Goal: Task Accomplishment & Management: Complete application form

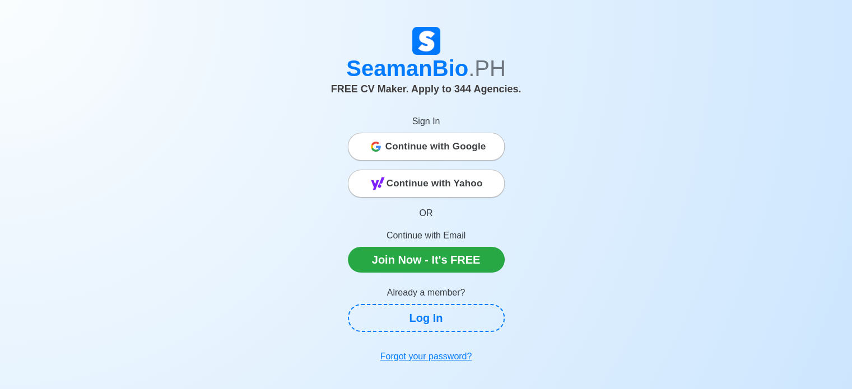
click at [463, 148] on span "Continue with Google" at bounding box center [435, 147] width 101 height 22
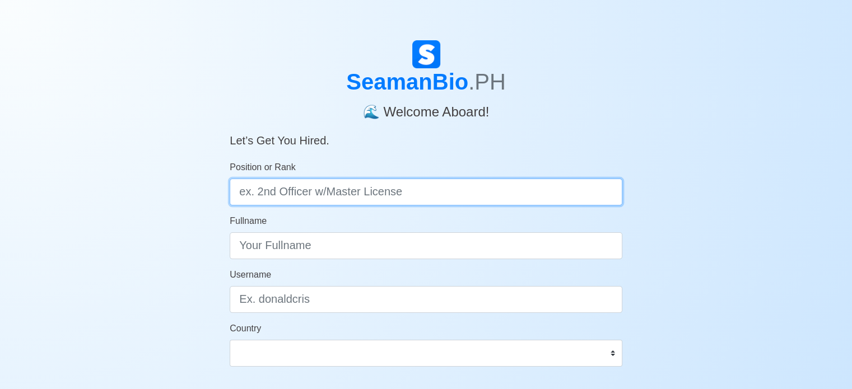
click at [513, 192] on input "Position or Rank" at bounding box center [426, 192] width 393 height 27
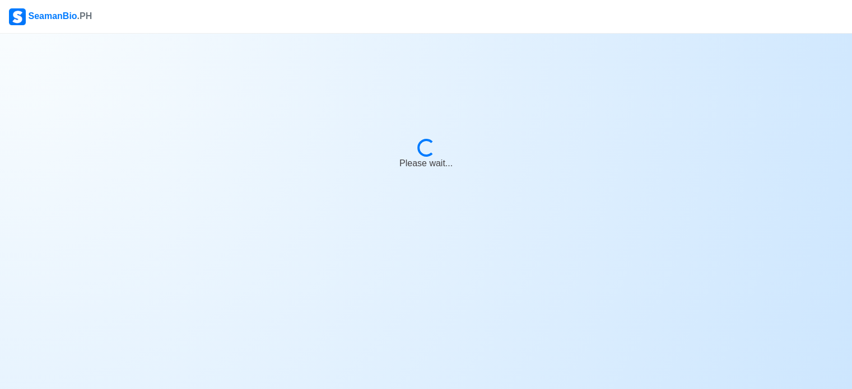
click at [65, 47] on div at bounding box center [426, 53] width 852 height 13
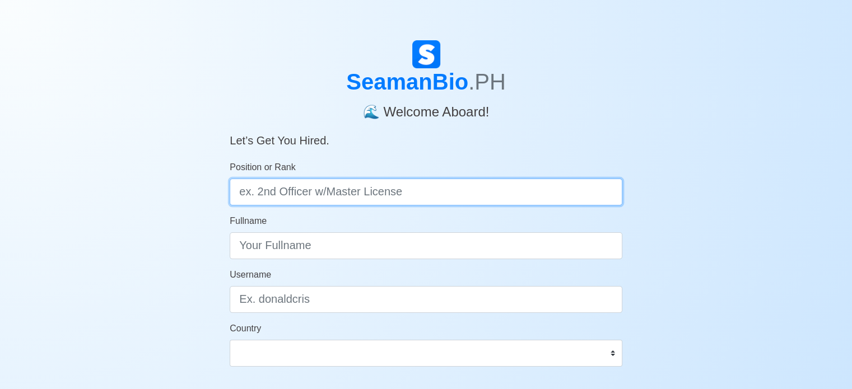
click at [395, 188] on input "Position or Rank" at bounding box center [426, 192] width 393 height 27
type input "O"
type input "o"
type input "Ordinary [PERSON_NAME]"
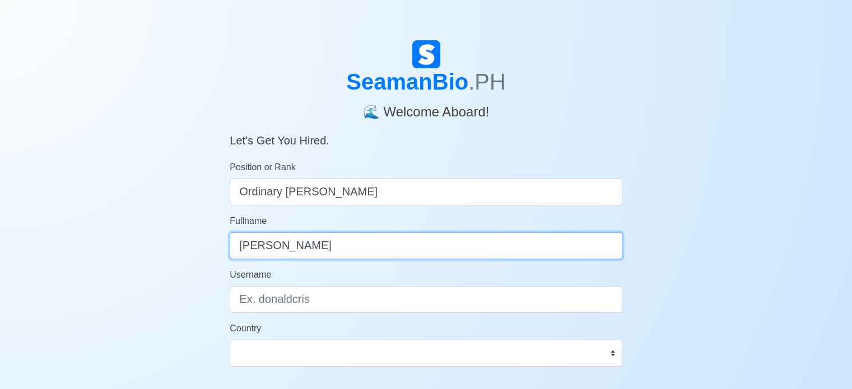
type input "[PERSON_NAME]"
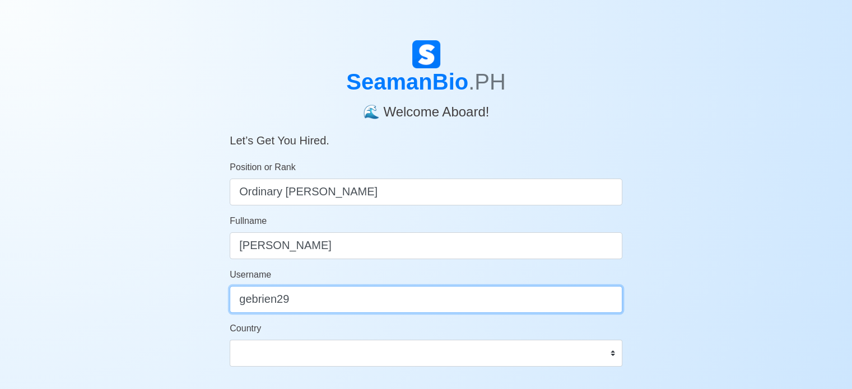
type input "gebrien29"
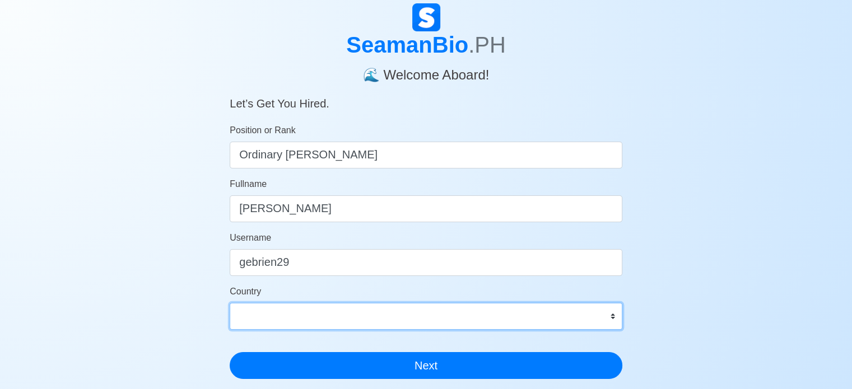
scroll to position [56, 0]
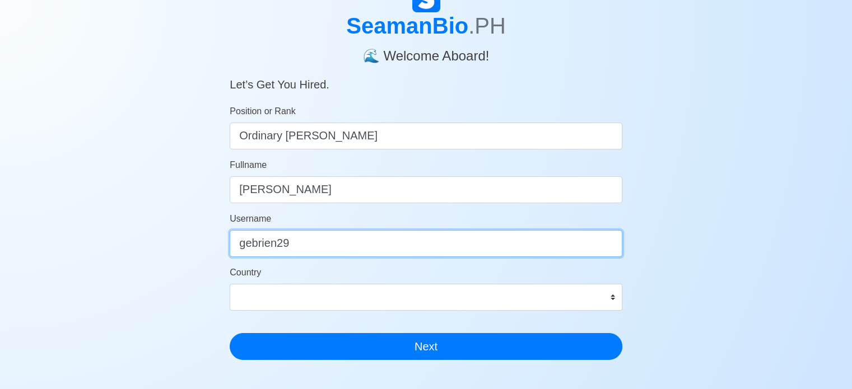
click at [332, 245] on input "gebrien29" at bounding box center [426, 243] width 393 height 27
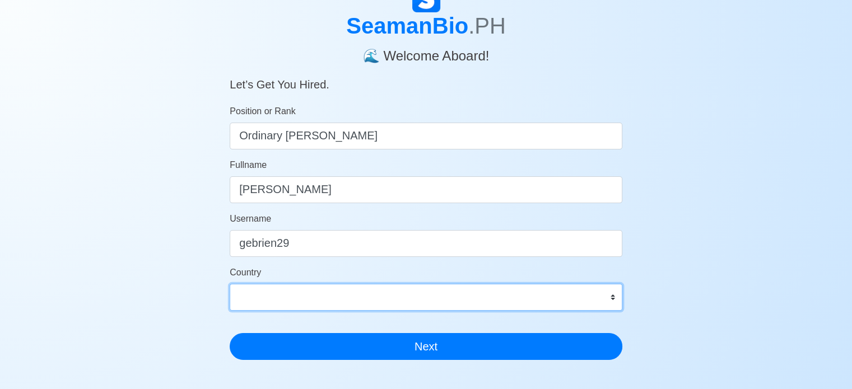
click at [333, 292] on select "Afghanistan Åland Islands Albania Algeria American Samoa Andorra Angola Anguill…" at bounding box center [426, 297] width 393 height 27
click at [230, 284] on select "Afghanistan Åland Islands Albania Algeria American Samoa Andorra Angola Anguill…" at bounding box center [426, 297] width 393 height 27
click at [335, 300] on select "Afghanistan Åland Islands Albania Algeria American Samoa Andorra Angola Anguill…" at bounding box center [426, 297] width 393 height 27
select select "PH"
click at [230, 284] on select "Afghanistan Åland Islands Albania Algeria American Samoa Andorra Angola Anguill…" at bounding box center [426, 297] width 393 height 27
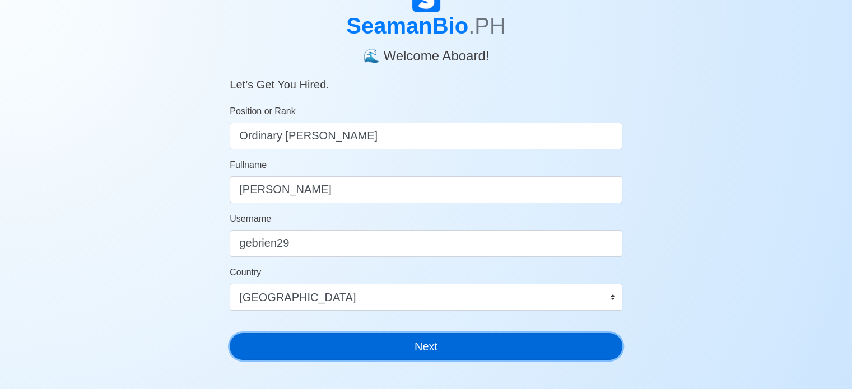
click at [457, 342] on button "Next" at bounding box center [426, 346] width 393 height 27
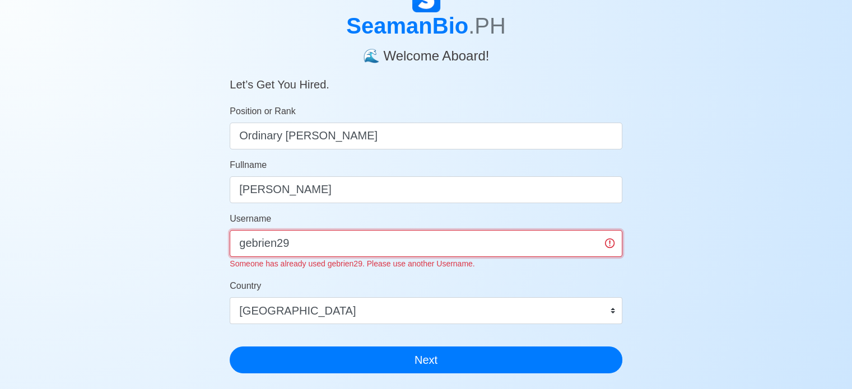
click at [390, 254] on input "gebrien29" at bounding box center [426, 243] width 393 height 27
type input "gebrien24"
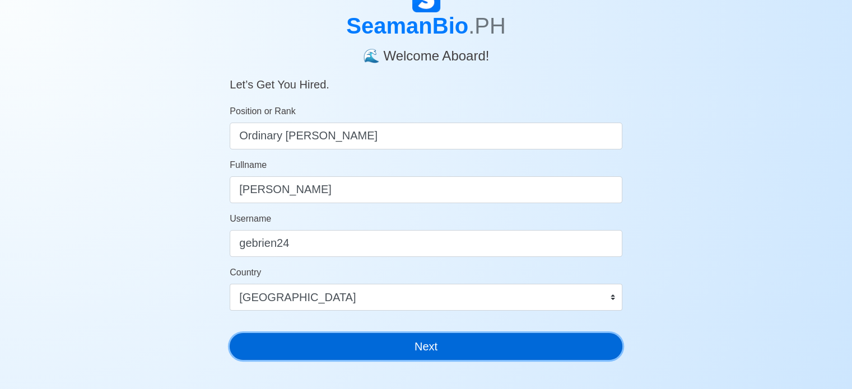
click at [434, 348] on button "Next" at bounding box center [426, 346] width 393 height 27
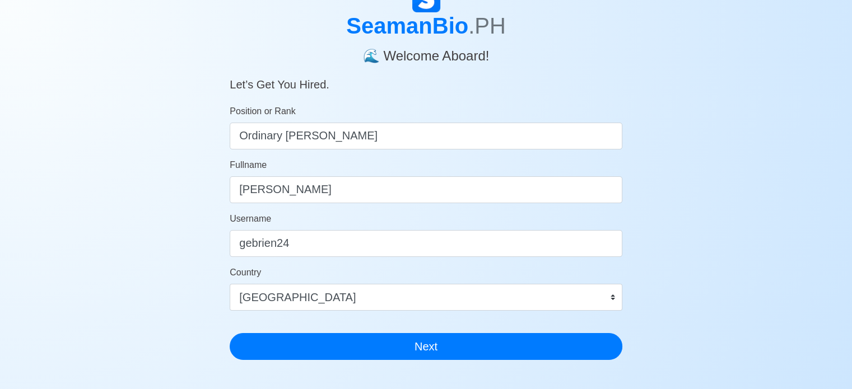
scroll to position [13, 0]
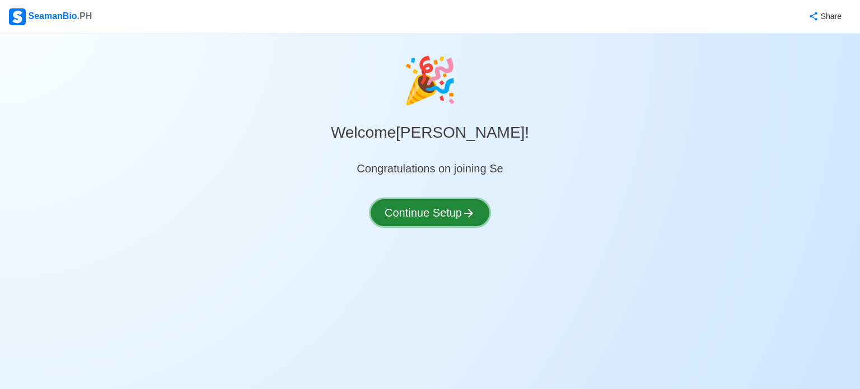
click at [434, 208] on button "Continue Setup" at bounding box center [430, 212] width 119 height 27
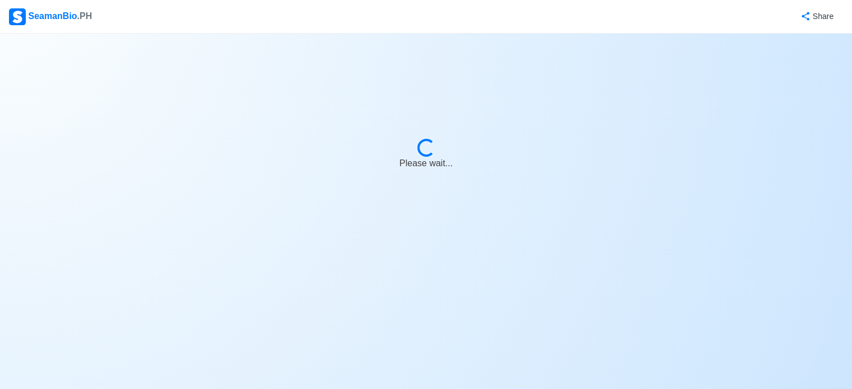
select select "Visible for Hiring"
select select "PH"
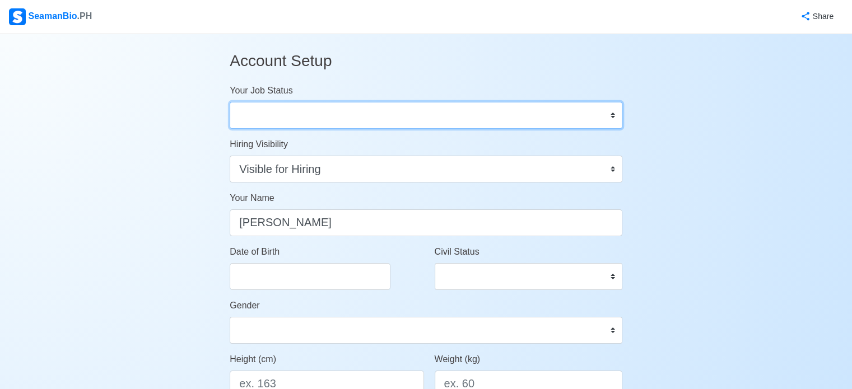
click at [524, 115] on select "Onboard Actively Looking for Job Not Looking for Job" at bounding box center [426, 115] width 393 height 27
select select "Onboard"
click at [230, 102] on select "Onboard Actively Looking for Job Not Looking for Job" at bounding box center [426, 115] width 393 height 27
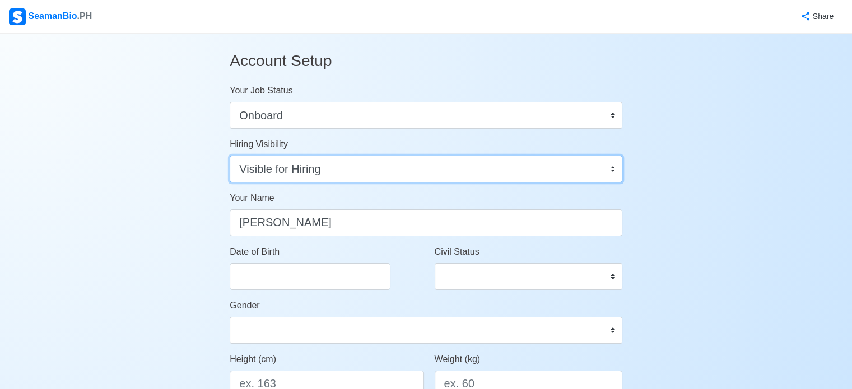
click at [500, 179] on select "Visible for Hiring Not Visible for Hiring" at bounding box center [426, 169] width 393 height 27
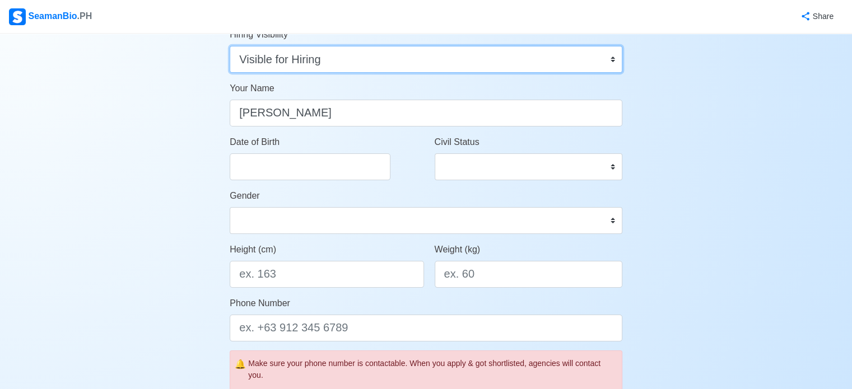
scroll to position [112, 0]
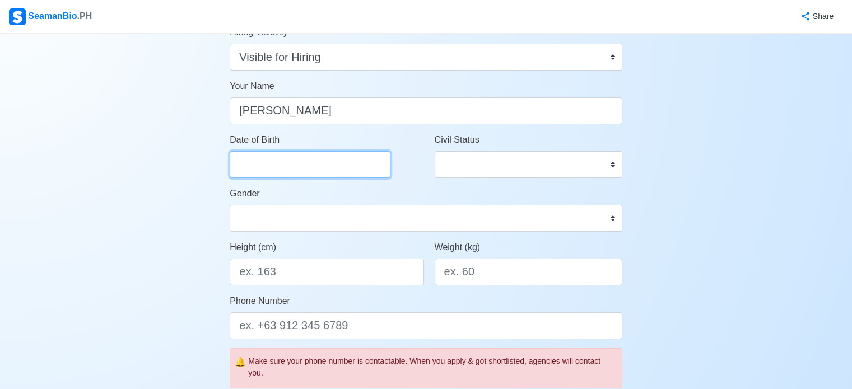
select select "****"
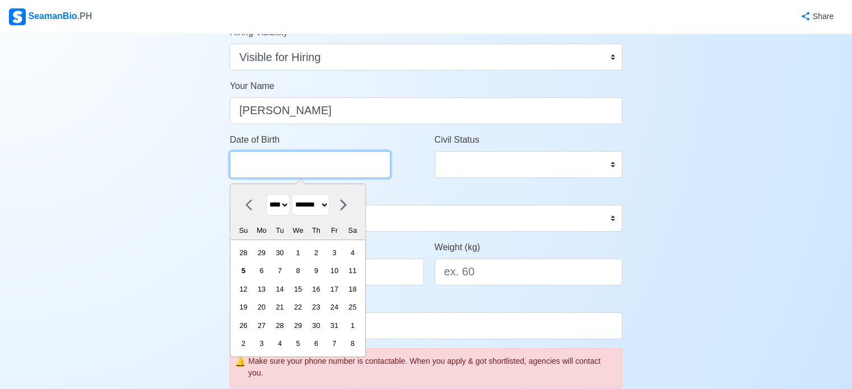
click at [330, 164] on input "Date of Birth" at bounding box center [310, 164] width 161 height 27
click at [329, 206] on select "******* ******** ***** ***** *** **** **** ****** ********* ******* ******** **…" at bounding box center [311, 205] width 38 height 22
select select "*******"
click at [296, 194] on select "******* ******** ***** ***** *** **** **** ****** ********* ******* ******** **…" at bounding box center [311, 205] width 38 height 22
click at [290, 203] on select "**** **** **** **** **** **** **** **** **** **** **** **** **** **** **** ****…" at bounding box center [278, 205] width 24 height 22
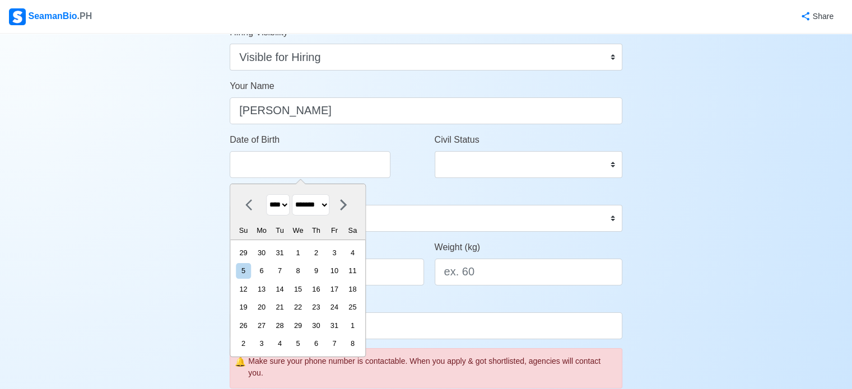
select select "****"
click at [266, 194] on select "**** **** **** **** **** **** **** **** **** **** **** **** **** **** **** ****…" at bounding box center [278, 205] width 24 height 22
click at [305, 324] on div "29" at bounding box center [297, 325] width 15 height 15
type input "01/29/1992"
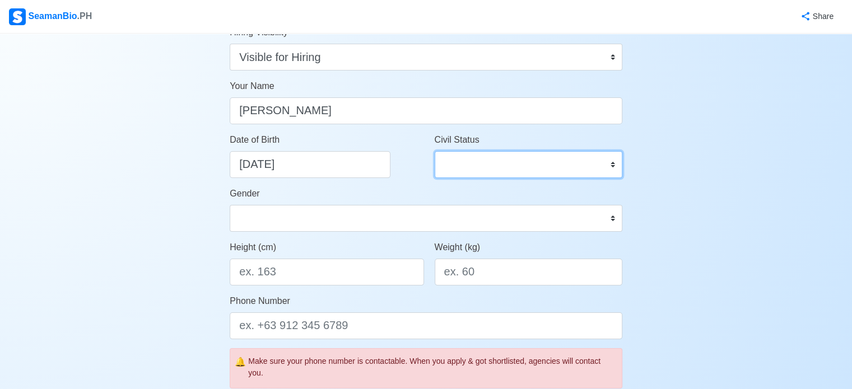
click at [499, 161] on select "Single Married Widowed Separated" at bounding box center [529, 164] width 188 height 27
select select "Single"
click at [435, 151] on select "Single Married Widowed Separated" at bounding box center [529, 164] width 188 height 27
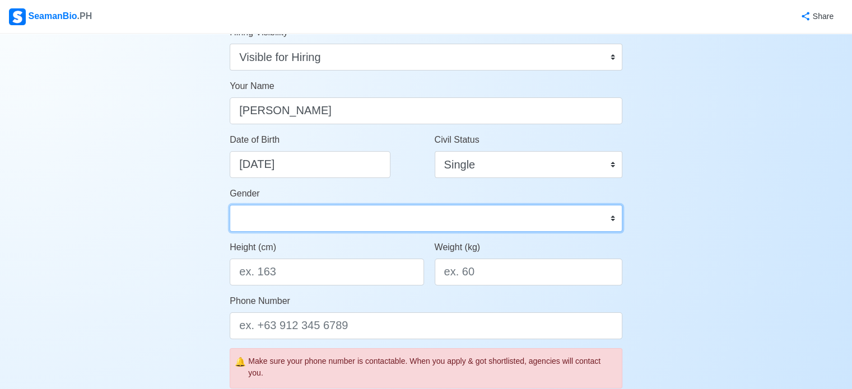
click at [345, 215] on select "Male Female" at bounding box center [426, 218] width 393 height 27
select select "[DEMOGRAPHIC_DATA]"
click at [230, 205] on select "Male Female" at bounding box center [426, 218] width 393 height 27
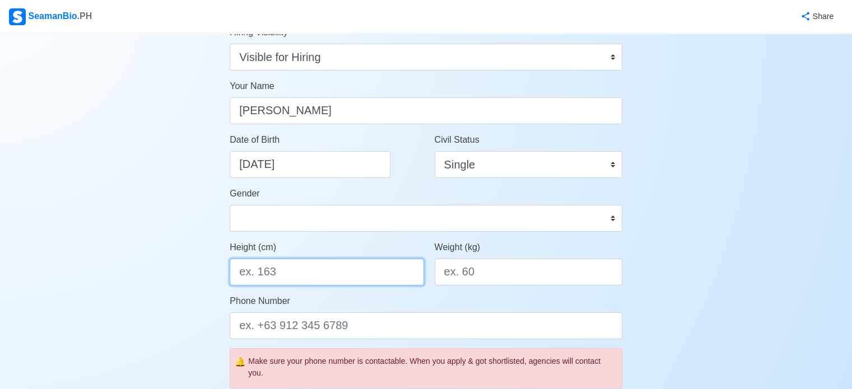
click at [327, 274] on input "Height (cm)" at bounding box center [327, 272] width 194 height 27
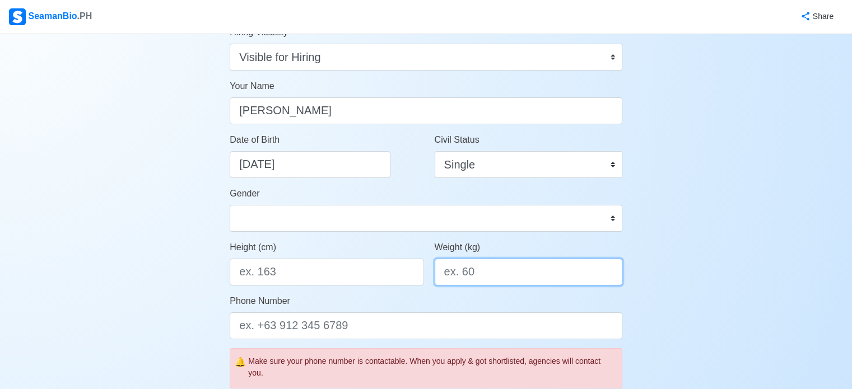
click at [493, 275] on input "Weight (kg)" at bounding box center [529, 272] width 188 height 27
click at [488, 272] on input "Weight (kg)" at bounding box center [529, 272] width 188 height 27
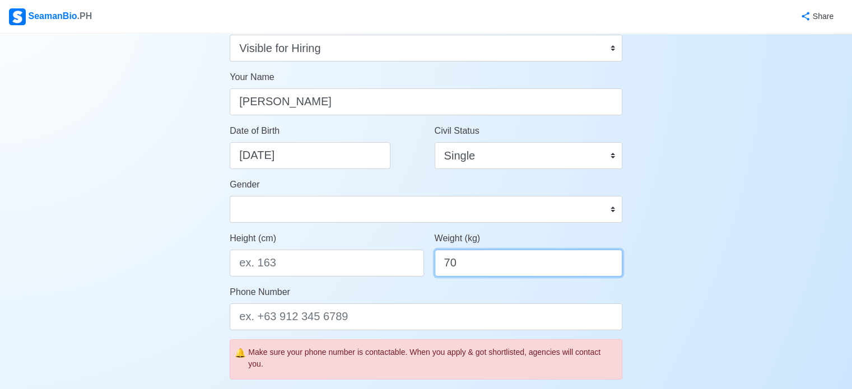
scroll to position [168, 0]
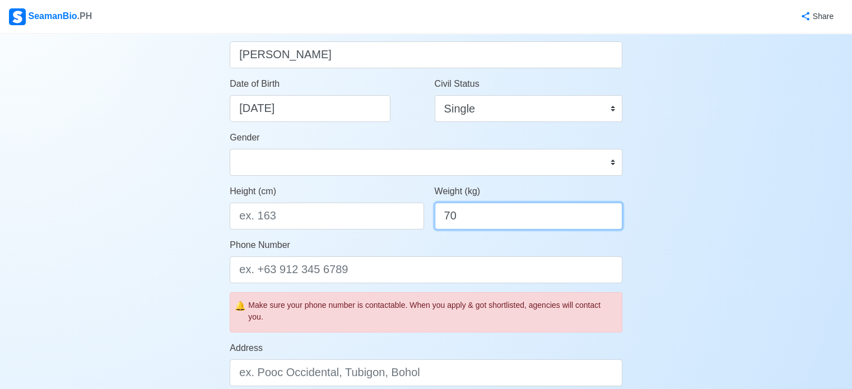
type input "70"
click at [644, 271] on div "Account Setup Your Job Status Onboard Actively Looking for Job Not Looking for …" at bounding box center [426, 356] width 852 height 981
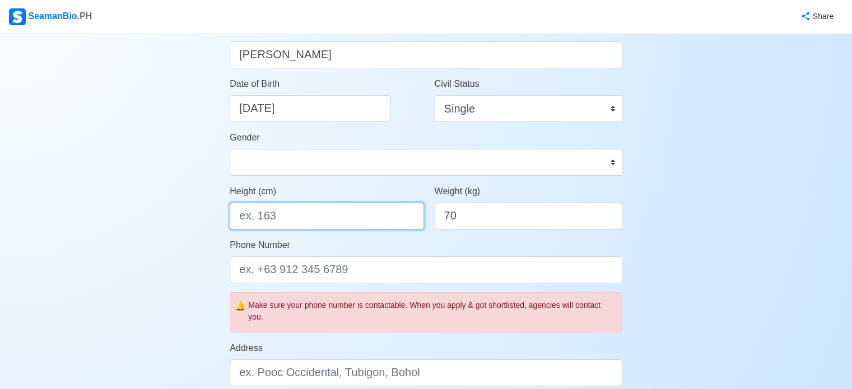
click at [327, 220] on input "Height (cm)" at bounding box center [327, 216] width 194 height 27
type input "173"
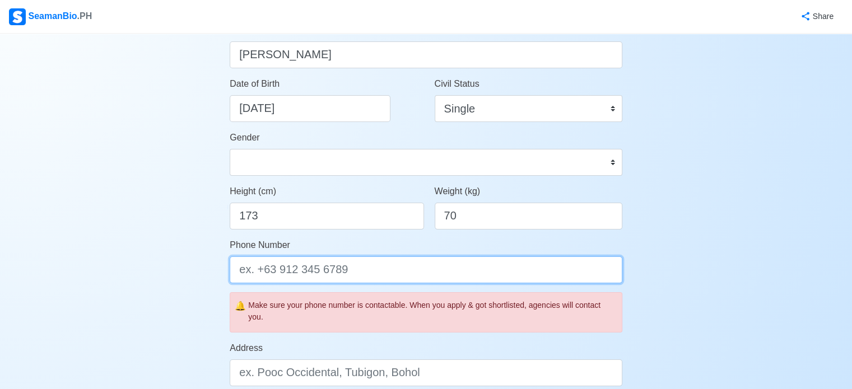
click at [373, 269] on input "Phone Number" at bounding box center [426, 270] width 393 height 27
type input "0"
type input "+63 9496374302"
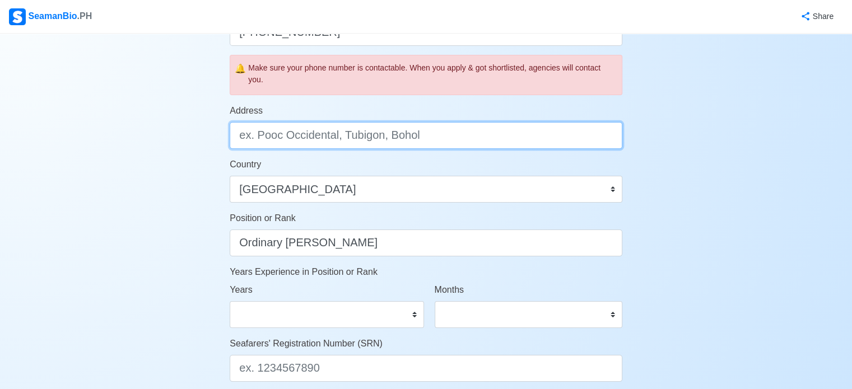
scroll to position [392, 0]
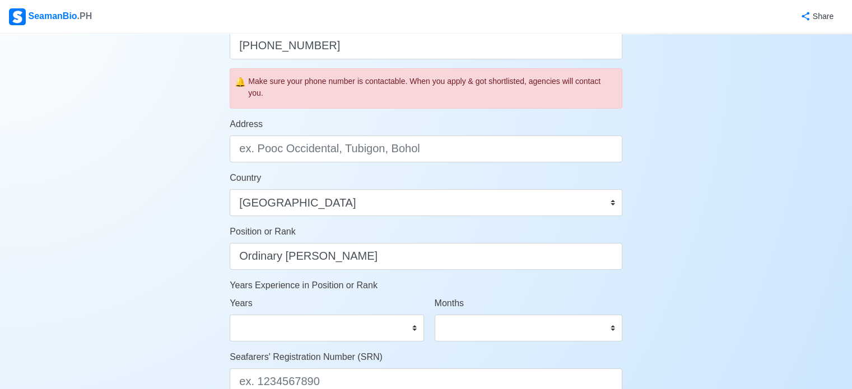
click at [67, 18] on div "SeamanBio .PH" at bounding box center [50, 16] width 83 height 17
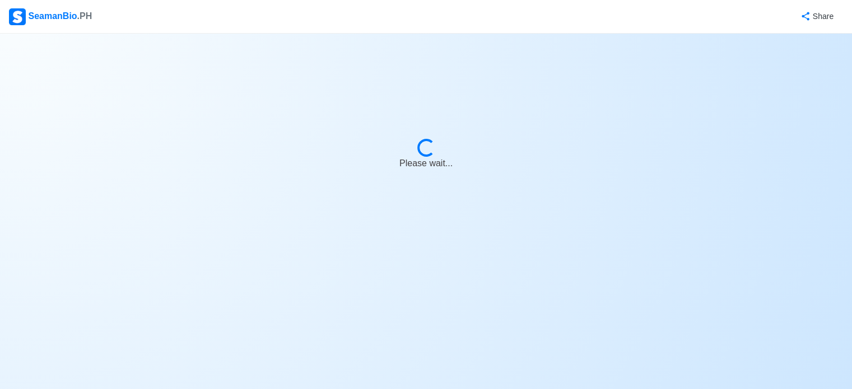
select select "Visible for Hiring"
select select "PH"
select select "Visible for Hiring"
select select "PH"
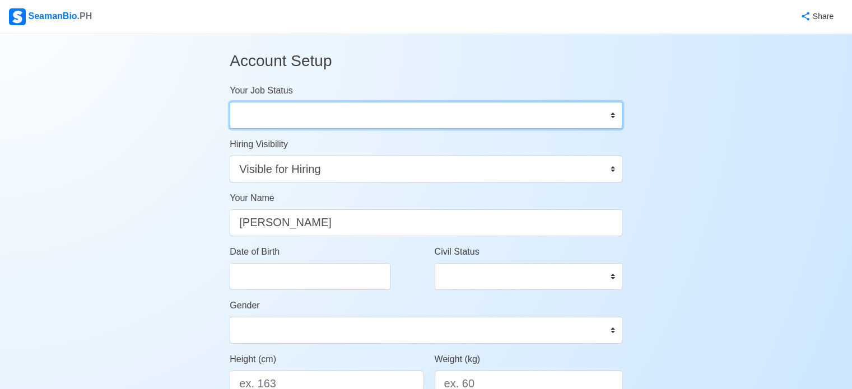
click at [614, 116] on select "Onboard Actively Looking for Job Not Looking for Job" at bounding box center [426, 115] width 393 height 27
select select "Onboard"
click at [230, 102] on select "Onboard Actively Looking for Job Not Looking for Job" at bounding box center [426, 115] width 393 height 27
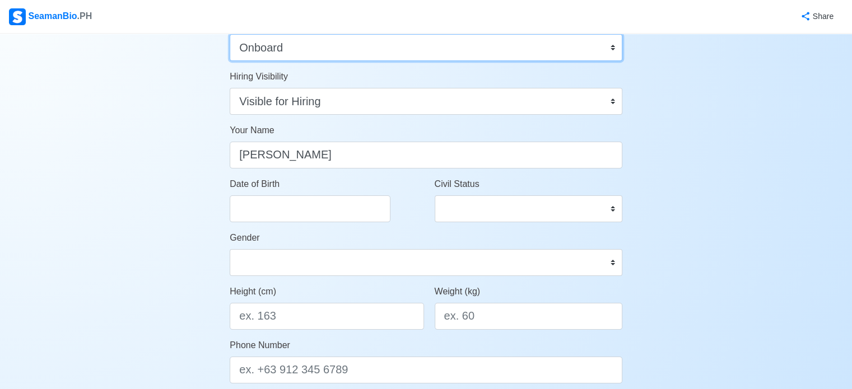
scroll to position [112, 0]
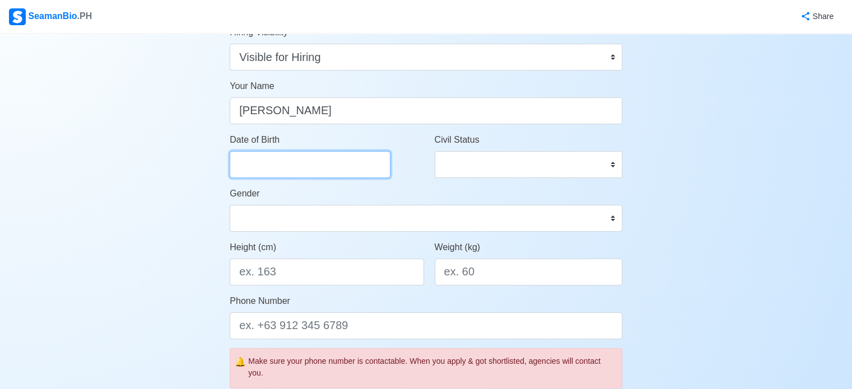
click at [343, 164] on input "Date of Birth" at bounding box center [310, 164] width 161 height 27
select select "****"
select select "*******"
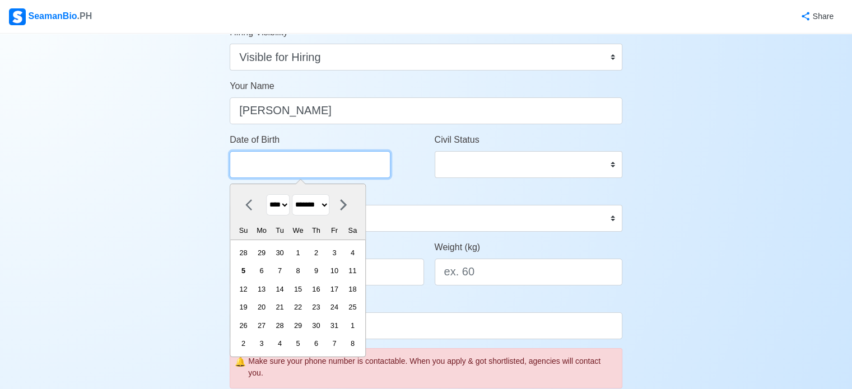
type input "01/29/1992"
select select "****"
select select "*******"
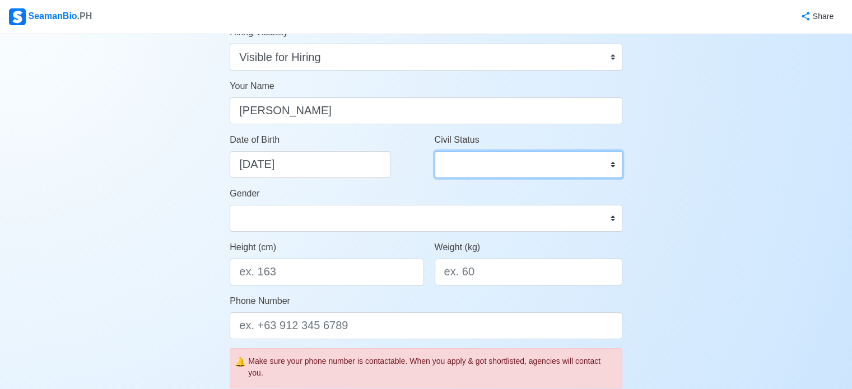
click at [509, 176] on select "Single Married Widowed Separated" at bounding box center [529, 164] width 188 height 27
select select "Single"
click at [435, 151] on select "Single Married Widowed Separated" at bounding box center [529, 164] width 188 height 27
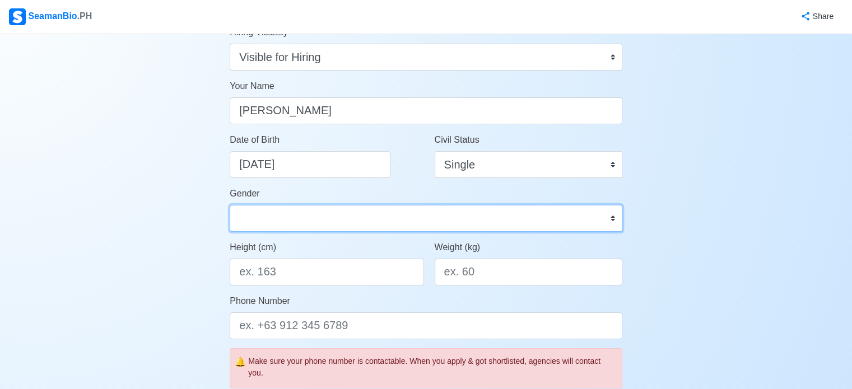
click at [353, 219] on select "Male Female" at bounding box center [426, 218] width 393 height 27
select select "[DEMOGRAPHIC_DATA]"
click at [230, 205] on select "Male Female" at bounding box center [426, 218] width 393 height 27
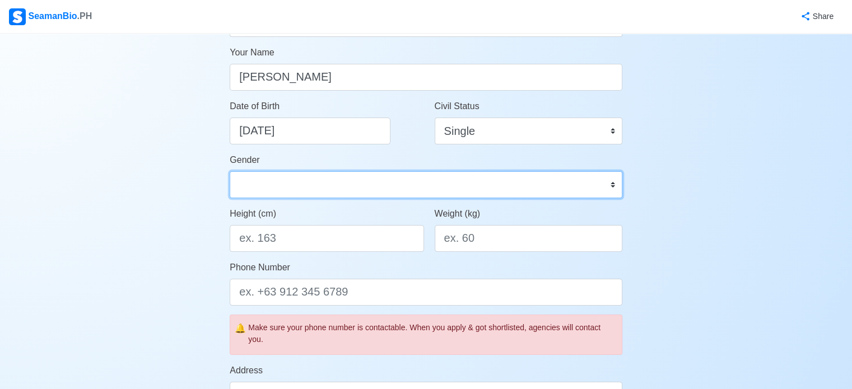
scroll to position [168, 0]
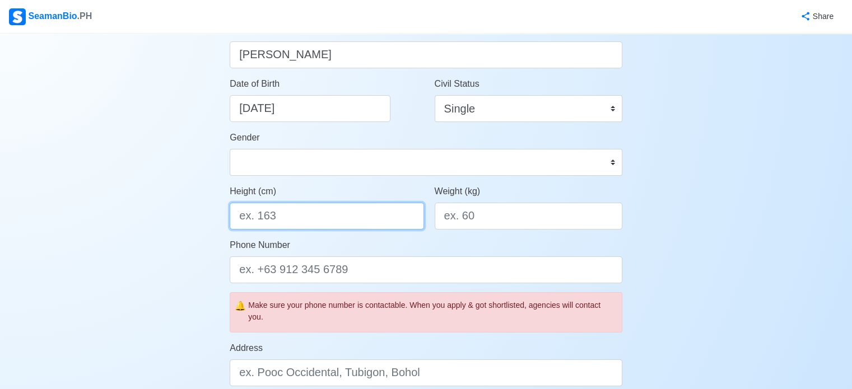
click at [329, 224] on input "Height (cm)" at bounding box center [327, 216] width 194 height 27
type input "173"
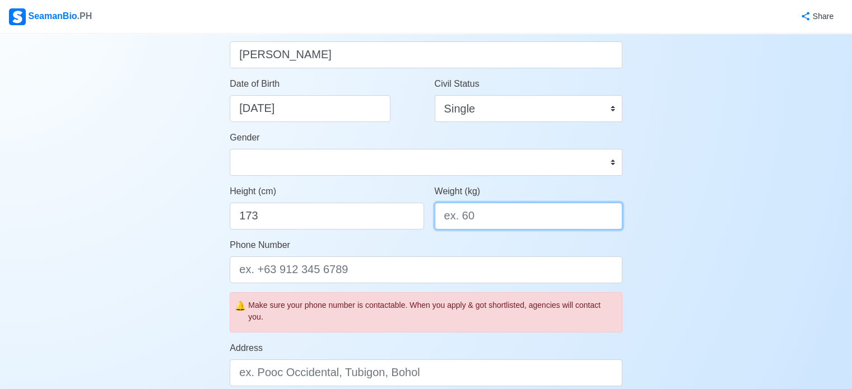
click at [491, 223] on input "Weight (kg)" at bounding box center [529, 216] width 188 height 27
type input "70"
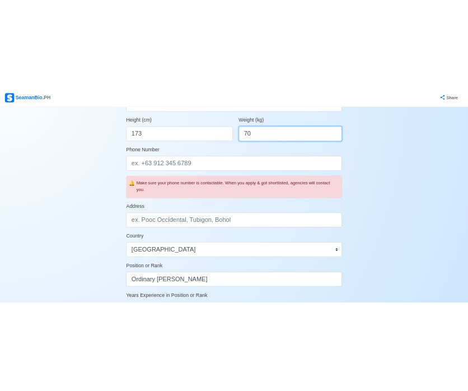
scroll to position [280, 0]
